Goal: Task Accomplishment & Management: Manage account settings

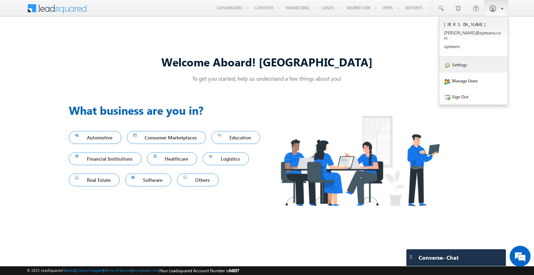
click at [468, 66] on link "Settings" at bounding box center [473, 65] width 68 height 16
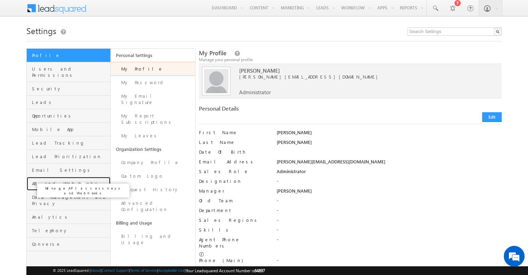
click at [69, 180] on span "API and Webhooks" at bounding box center [70, 183] width 77 height 6
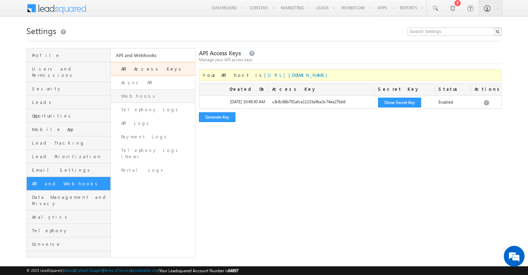
click at [122, 102] on link "Webhooks" at bounding box center [153, 96] width 84 height 14
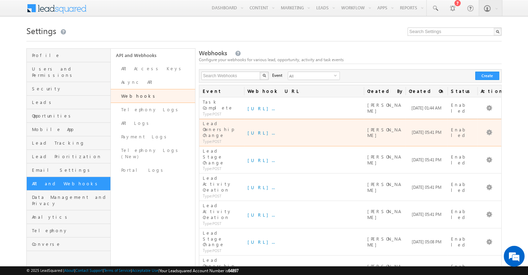
scroll to position [30, 0]
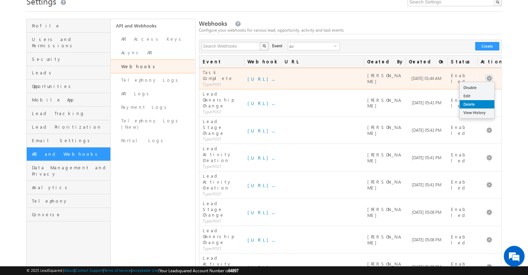
click at [476, 100] on link "Delete" at bounding box center [477, 104] width 35 height 8
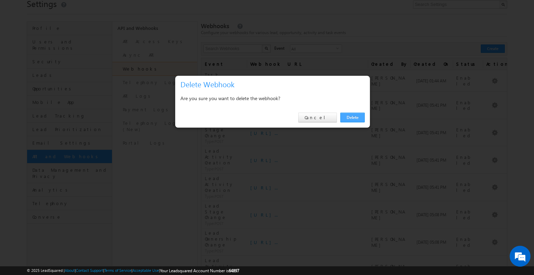
click at [346, 121] on link "Delete" at bounding box center [352, 118] width 24 height 10
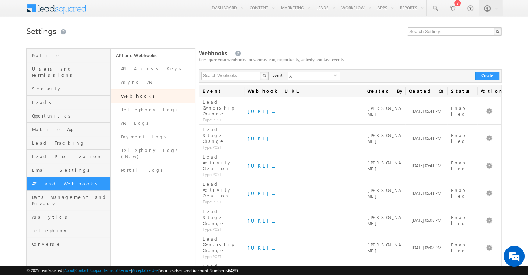
scroll to position [14, 0]
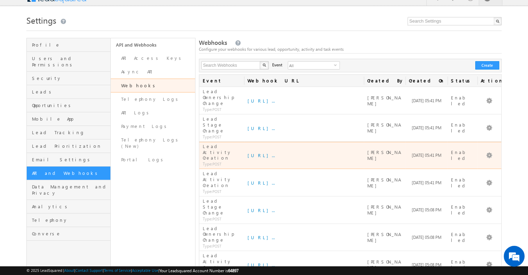
scroll to position [14, 0]
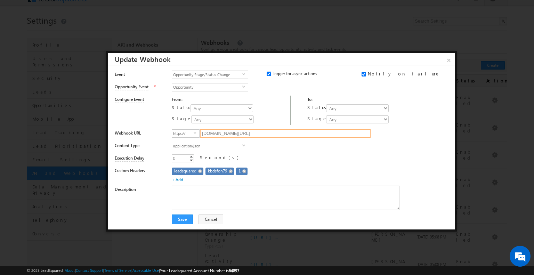
click at [290, 132] on input "7s7qg3wzlg.execute-api.ap-south-1.amazonaws.com/develop/ingestion/crm-events" at bounding box center [285, 133] width 170 height 8
click at [447, 59] on link "×" at bounding box center [448, 59] width 12 height 12
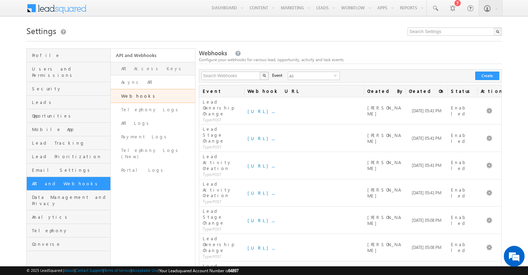
click at [140, 69] on link "API Access Keys" at bounding box center [153, 69] width 84 height 14
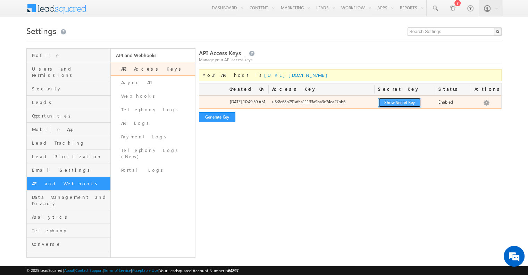
click at [395, 98] on button "Show Secret Key" at bounding box center [399, 103] width 43 height 10
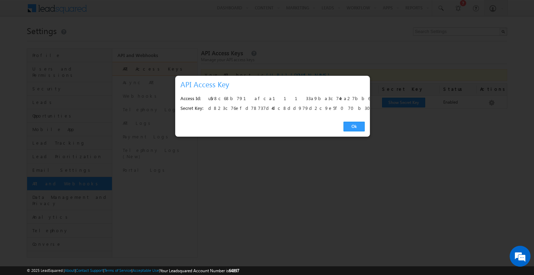
click at [265, 98] on div "u$r8c68b791afca11133a9ba3c74ea27bb6" at bounding box center [284, 99] width 153 height 10
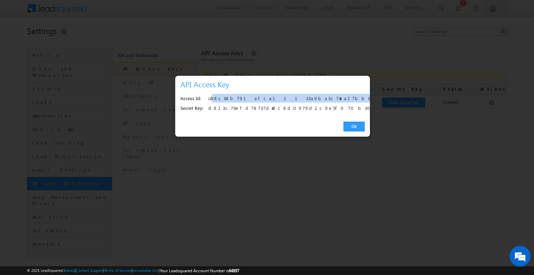
click at [265, 98] on div "u$r8c68b791afca11133a9ba3c74ea27bb6" at bounding box center [284, 99] width 153 height 10
copy div "u$r8c68b791afca11133a9ba3c74ea27bb6"
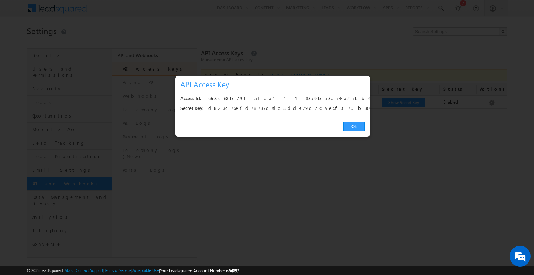
click at [265, 107] on div "d823c76efd78737d4dc8dd979d2c9e5f070b302d" at bounding box center [284, 109] width 153 height 10
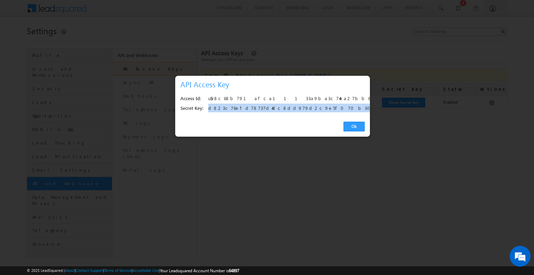
click at [265, 107] on div "d823c76efd78737d4dc8dd979d2c9e5f070b302d" at bounding box center [284, 109] width 153 height 10
copy div "d823c76efd78737d4dc8dd979d2c9e5f070b302d"
click at [350, 130] on link "Ok" at bounding box center [353, 127] width 21 height 10
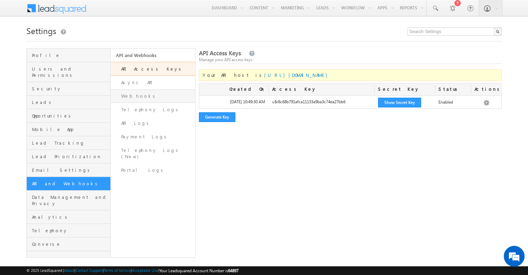
click at [145, 90] on link "Webhooks" at bounding box center [153, 96] width 84 height 14
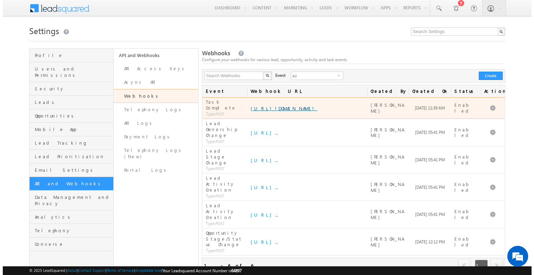
scroll to position [10, 0]
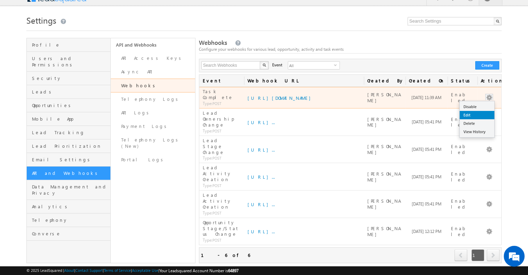
click at [470, 115] on link "Edit" at bounding box center [477, 115] width 35 height 8
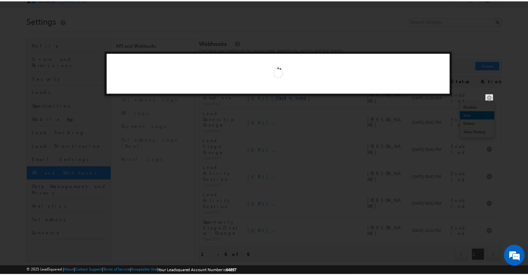
scroll to position [0, 0]
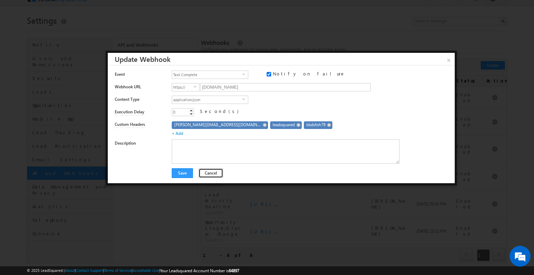
click at [205, 171] on button "Cancel" at bounding box center [210, 173] width 25 height 10
